Goal: Navigation & Orientation: Go to known website

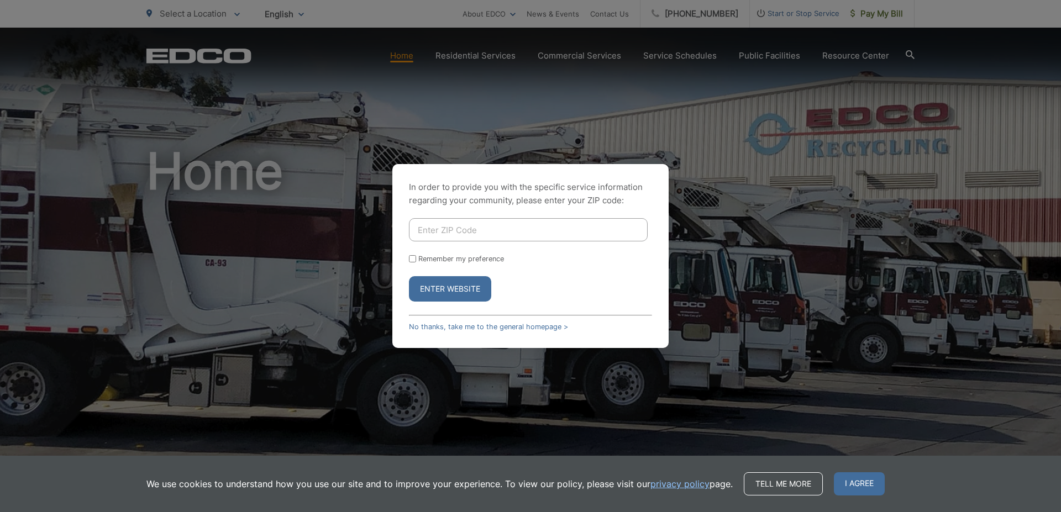
click at [477, 229] on input "Enter ZIP Code" at bounding box center [528, 229] width 239 height 23
type input "92026"
click at [413, 259] on input "Remember my preference" at bounding box center [412, 258] width 7 height 7
checkbox input "true"
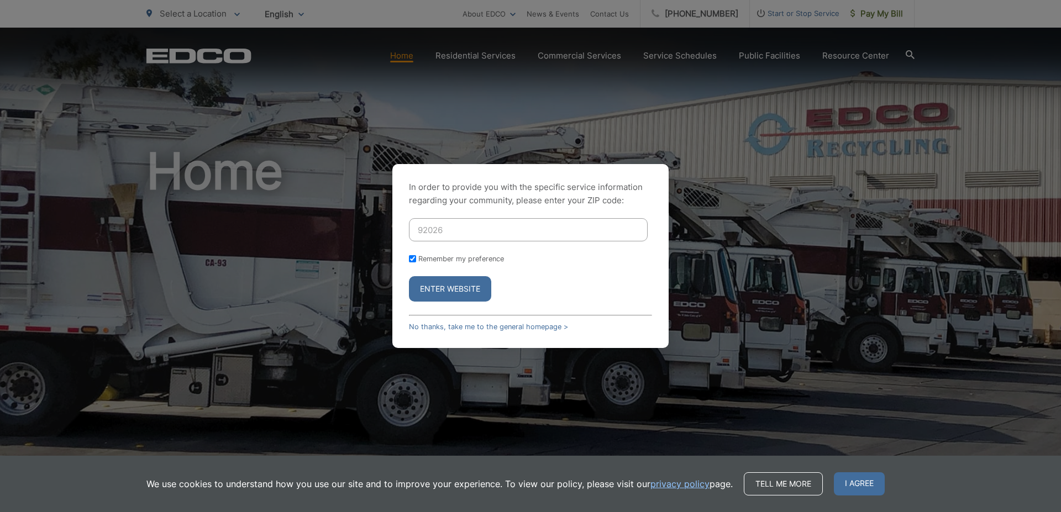
click at [450, 286] on button "Enter Website" at bounding box center [450, 288] width 82 height 25
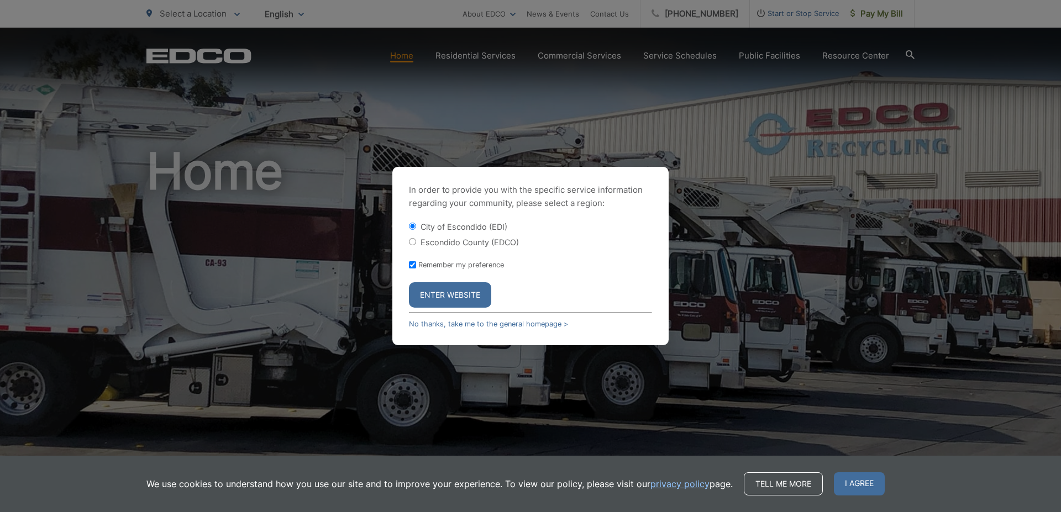
click at [413, 241] on input "Escondido County (EDCO)" at bounding box center [412, 241] width 7 height 7
radio input "true"
click at [450, 294] on button "Enter Website" at bounding box center [450, 294] width 82 height 25
